Goal: Task Accomplishment & Management: Manage account settings

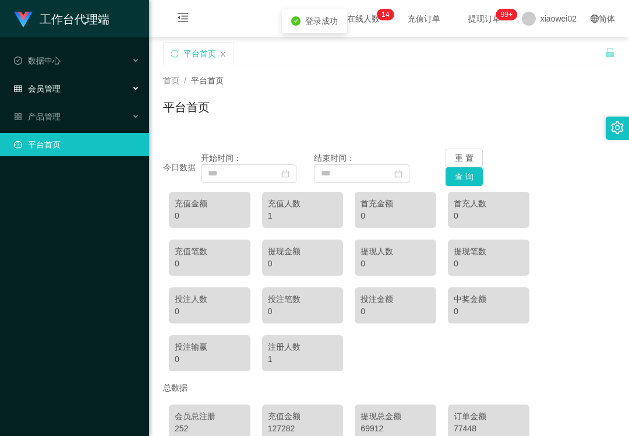
click at [45, 84] on span "会员管理" at bounding box center [37, 88] width 47 height 9
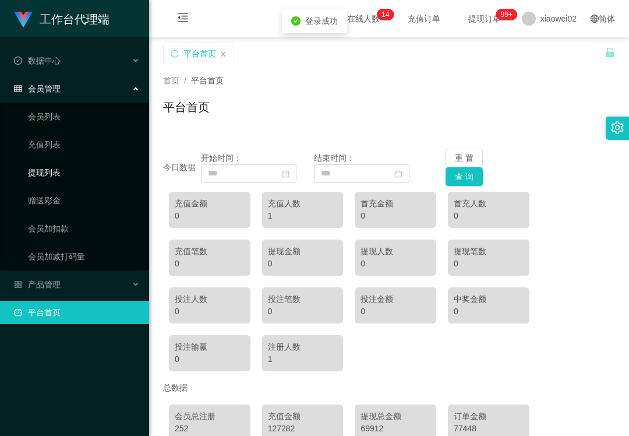
click at [84, 179] on link "提现列表" at bounding box center [84, 172] width 112 height 23
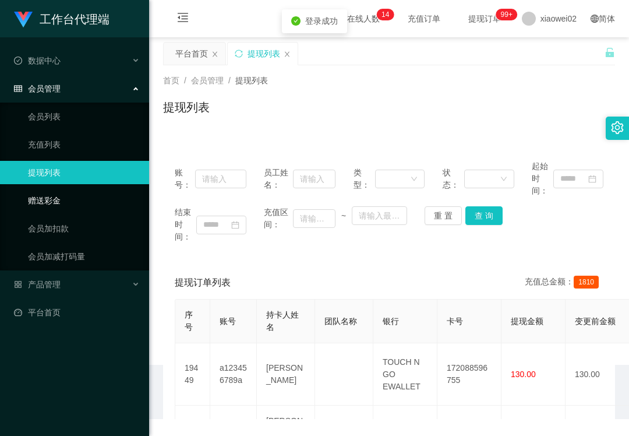
click at [84, 189] on link "赠送彩金" at bounding box center [84, 200] width 112 height 23
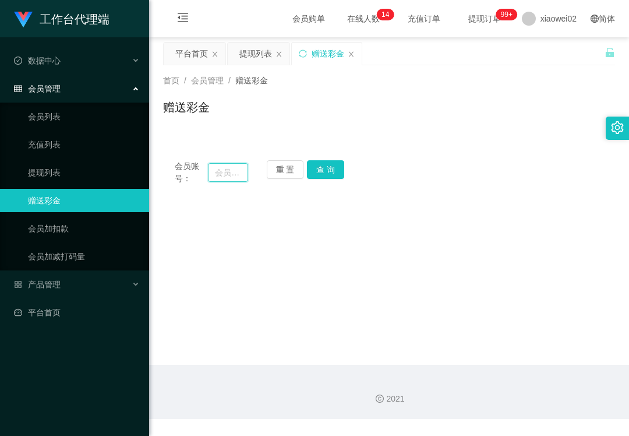
click at [245, 175] on input "text" at bounding box center [228, 172] width 40 height 19
paste input "121956214222"
type input "121956214222"
click at [327, 178] on button "查 询" at bounding box center [325, 169] width 37 height 19
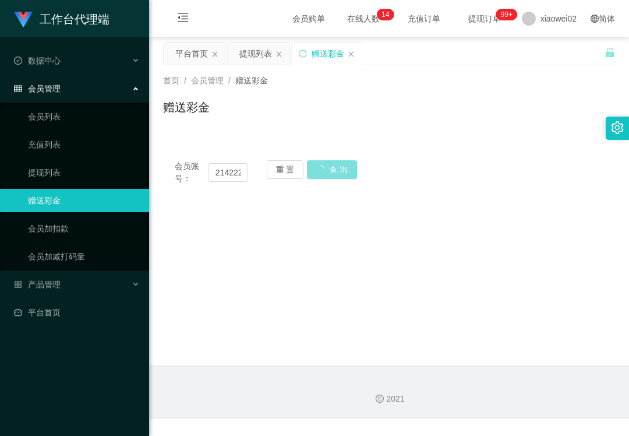
scroll to position [0, 0]
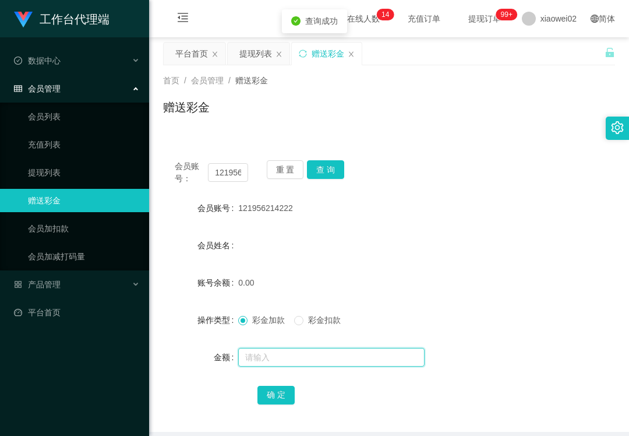
click at [273, 353] on input "text" at bounding box center [331, 357] width 186 height 19
type input "60"
click at [285, 399] on button "确 定" at bounding box center [276, 395] width 37 height 19
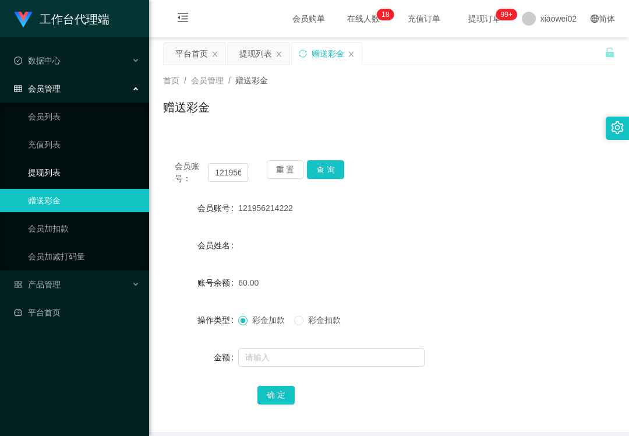
click at [98, 178] on link "提现列表" at bounding box center [84, 172] width 112 height 23
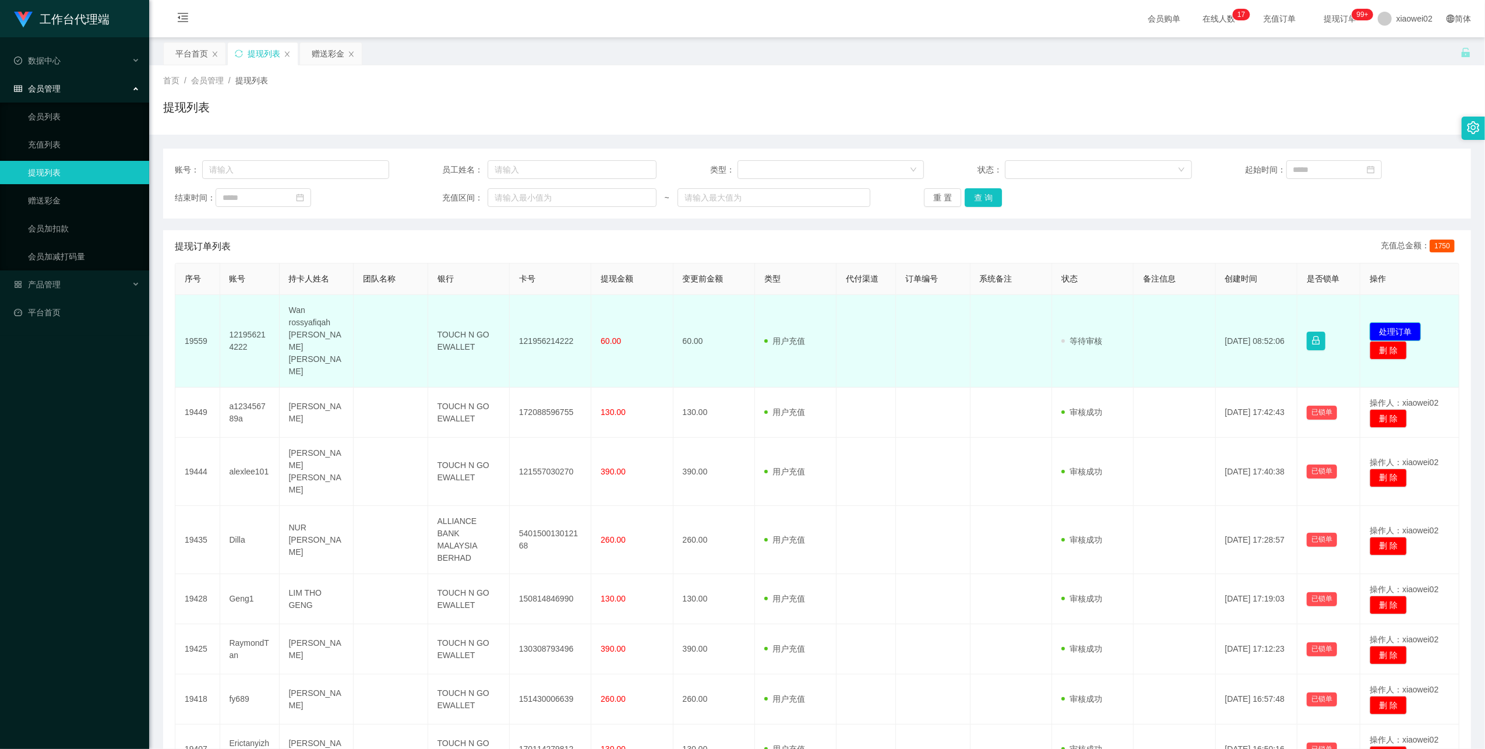
click at [1401, 322] on button "处理订单" at bounding box center [1395, 331] width 51 height 19
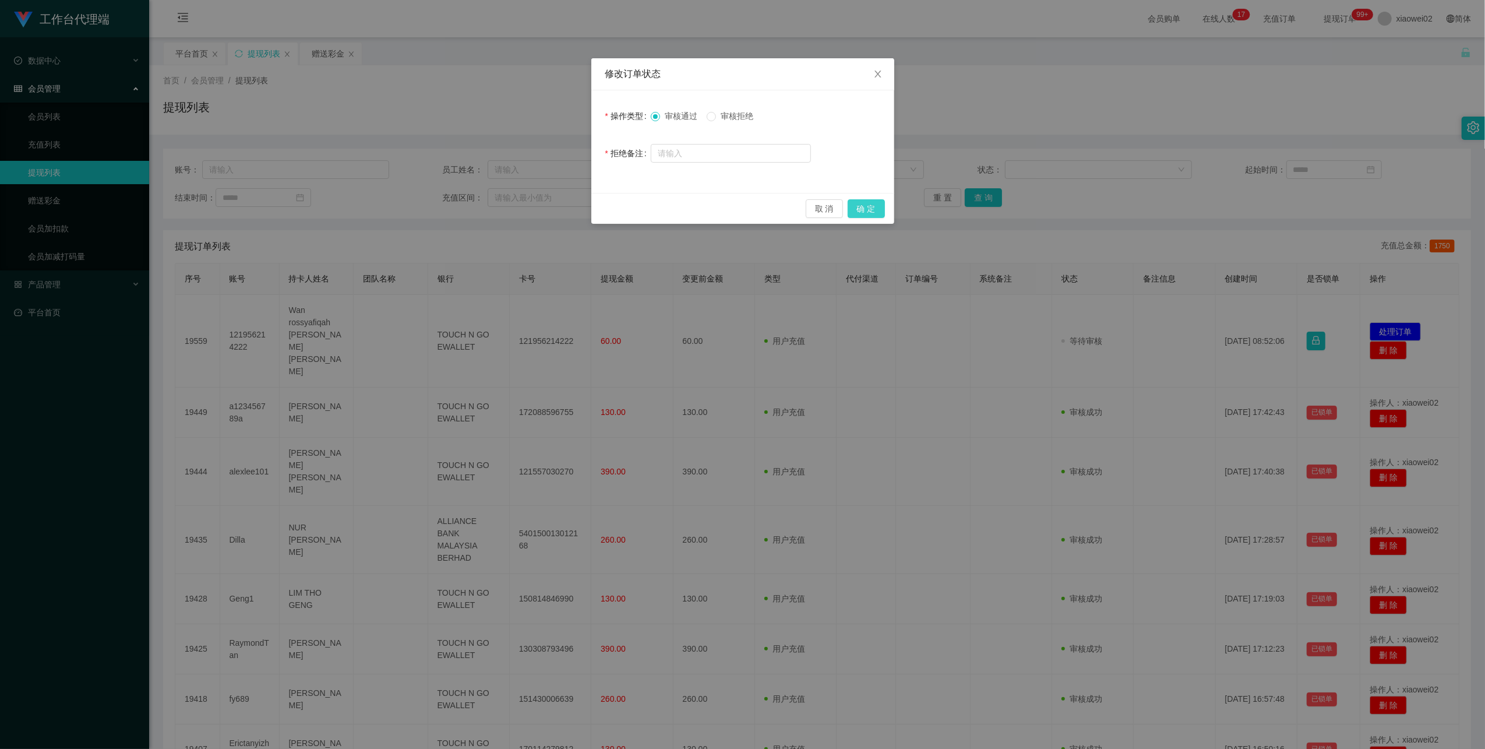
click at [862, 203] on button "确 定" at bounding box center [866, 208] width 37 height 19
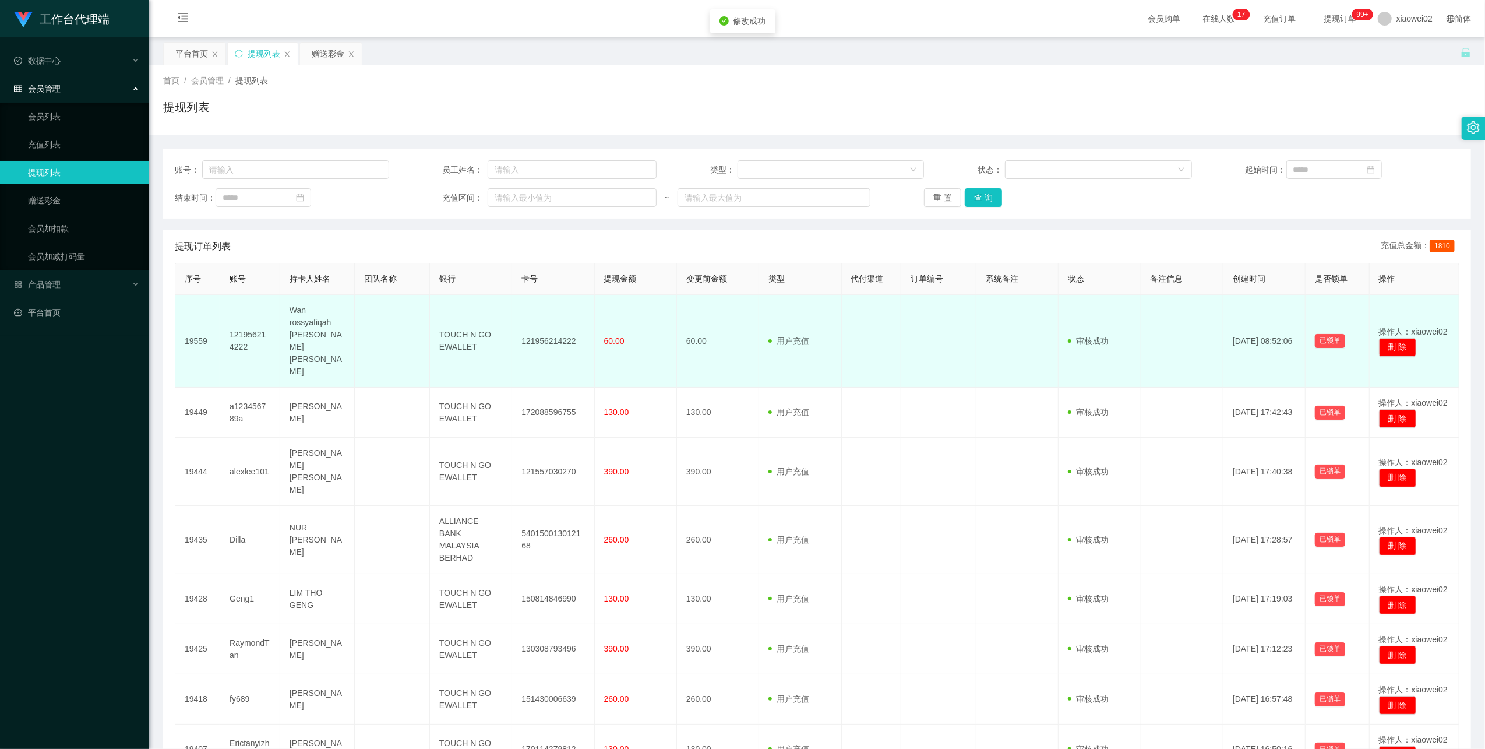
click at [561, 329] on td "121956214222" at bounding box center [553, 341] width 82 height 93
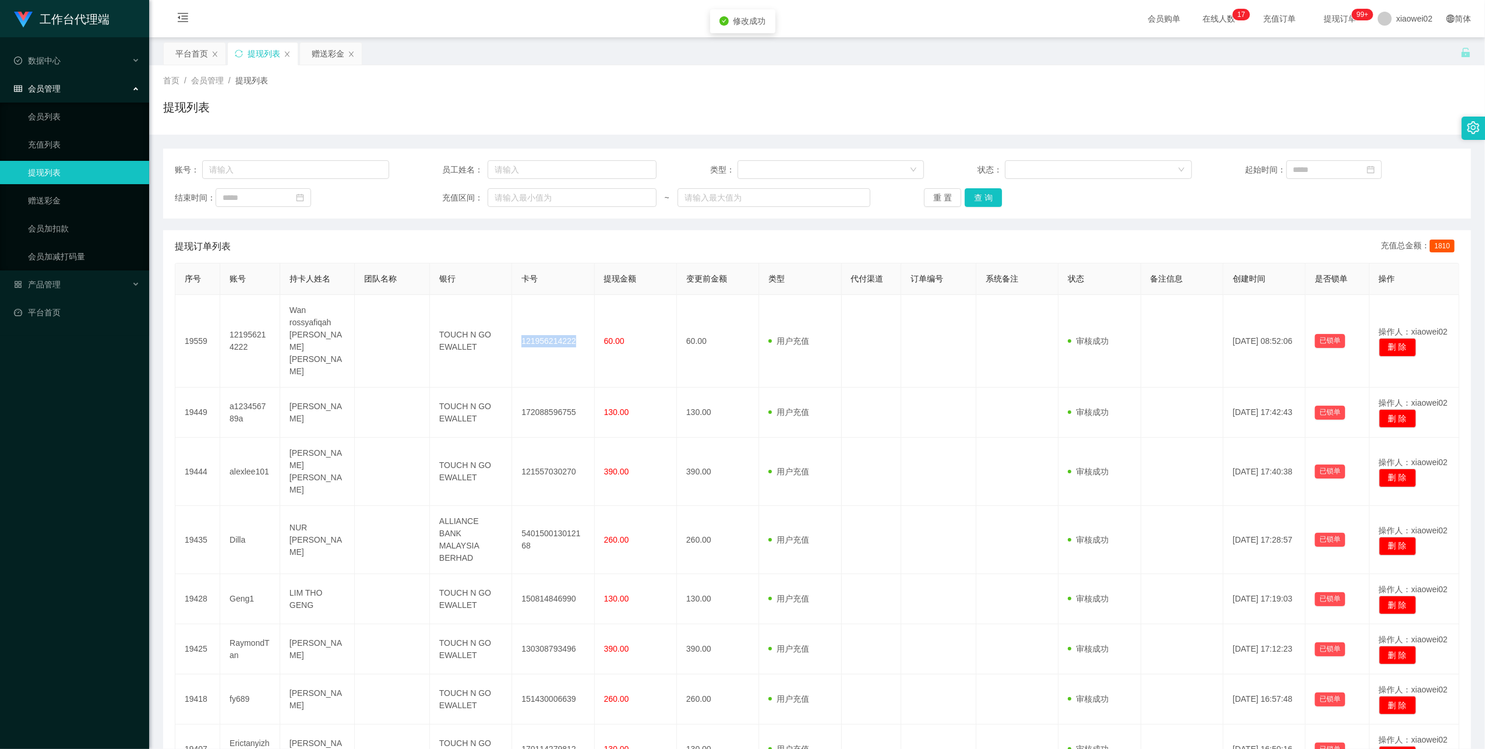
copy td "121956214222"
